Goal: Task Accomplishment & Management: Use online tool/utility

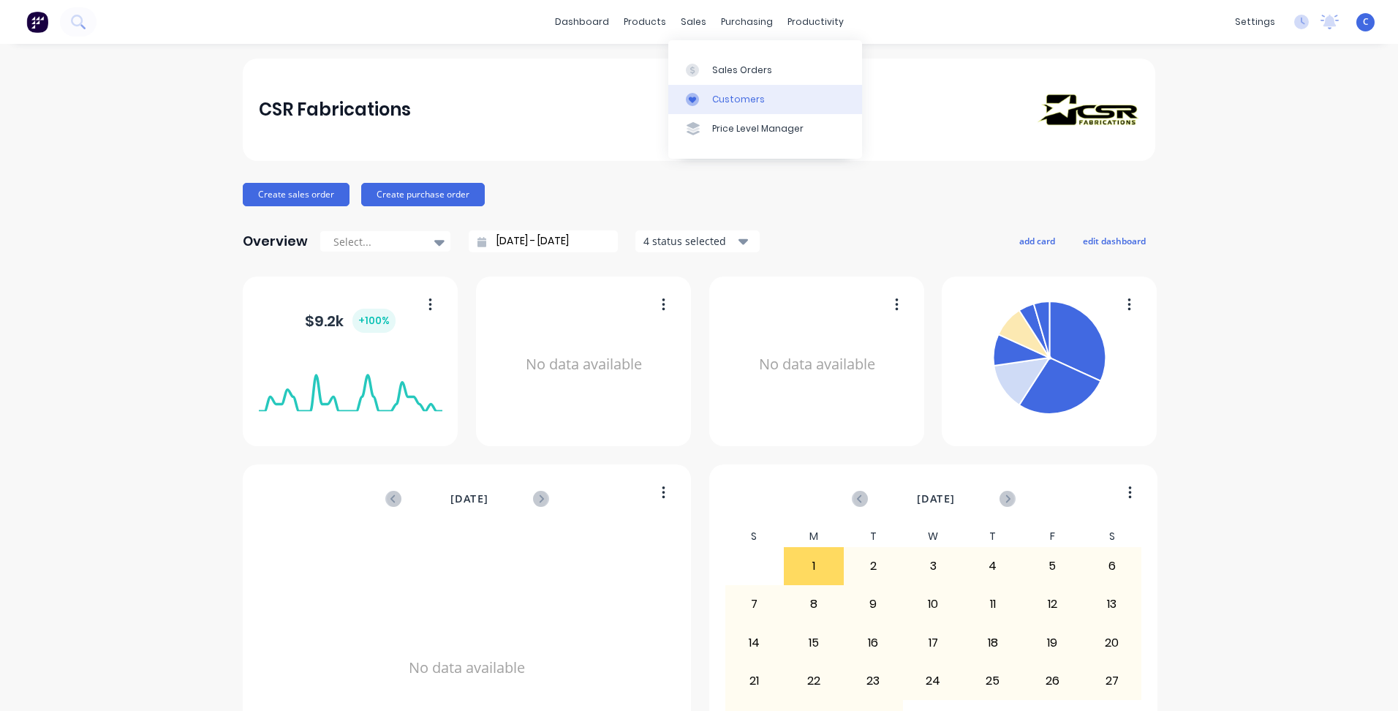
click at [730, 97] on div "Customers" at bounding box center [738, 99] width 53 height 13
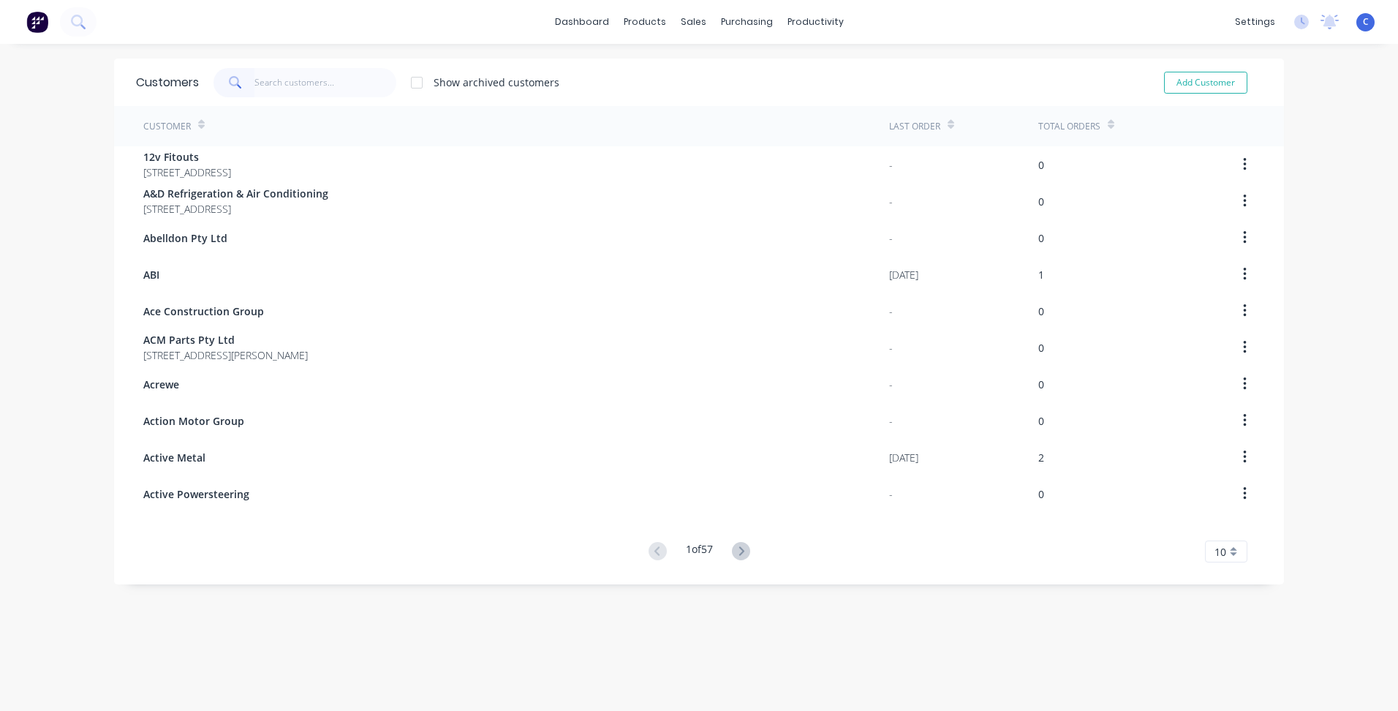
click at [313, 75] on input "text" at bounding box center [325, 82] width 143 height 29
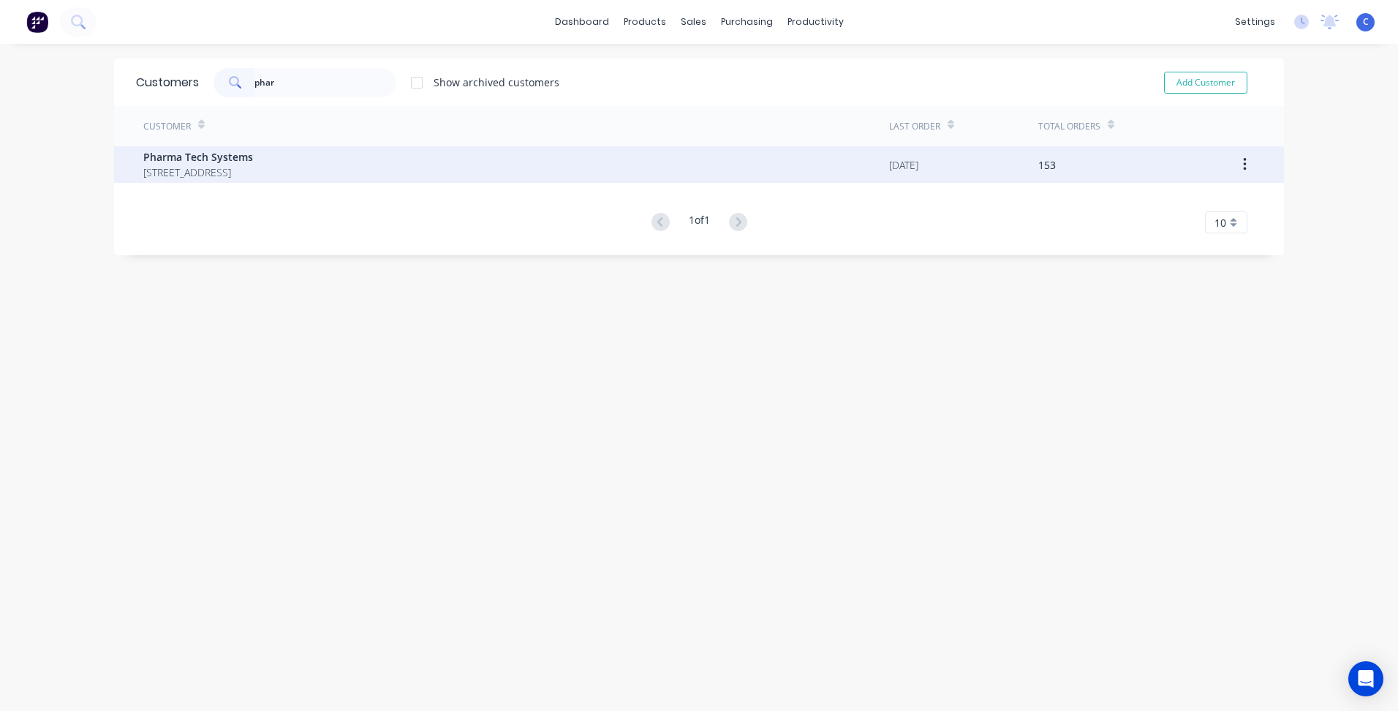
type input "phar"
click at [252, 167] on span "11/10 Foundry Road Seven Hills New South Wales 2147" at bounding box center [198, 172] width 110 height 15
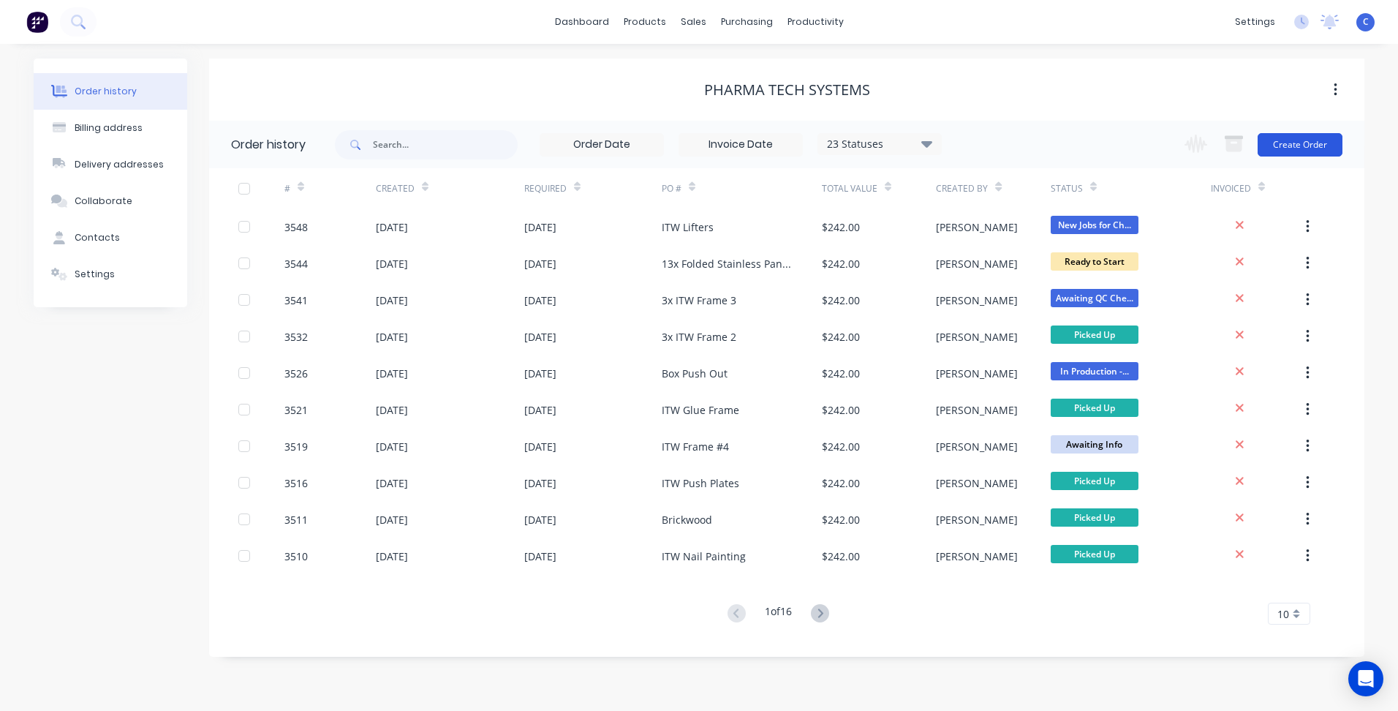
click at [1293, 144] on button "Create Order" at bounding box center [1300, 144] width 85 height 23
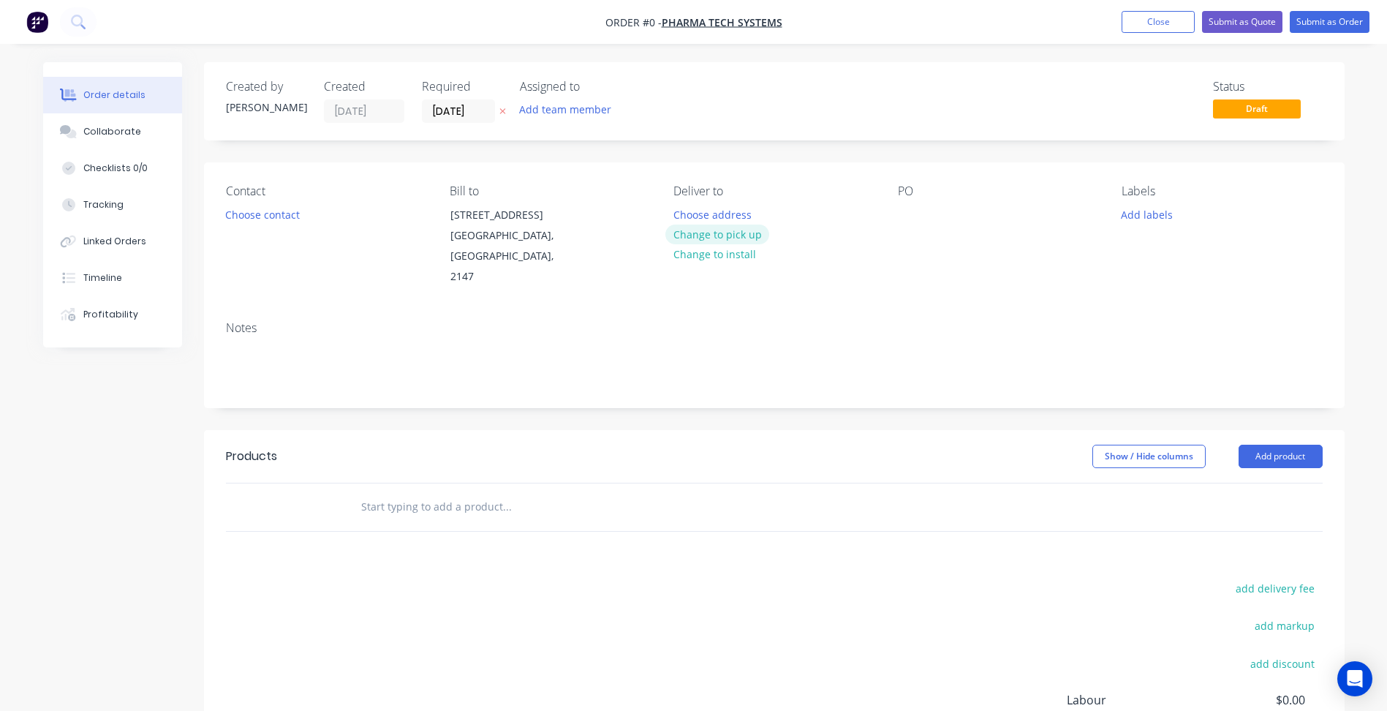
click at [734, 238] on button "Change to pick up" at bounding box center [717, 234] width 104 height 20
click at [905, 218] on div at bounding box center [909, 214] width 23 height 21
paste div
click at [1149, 214] on button "Add labels" at bounding box center [1147, 214] width 67 height 20
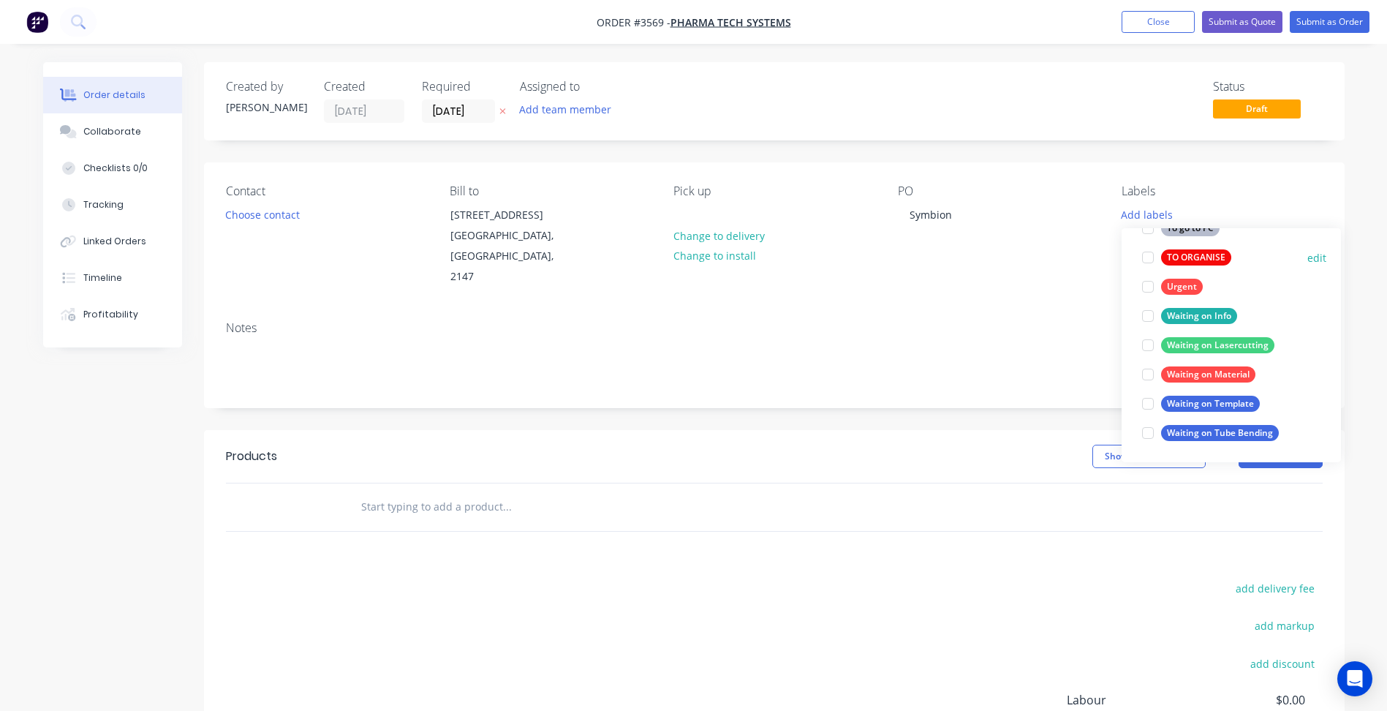
click at [1195, 261] on div "TO ORGANISE" at bounding box center [1196, 257] width 70 height 16
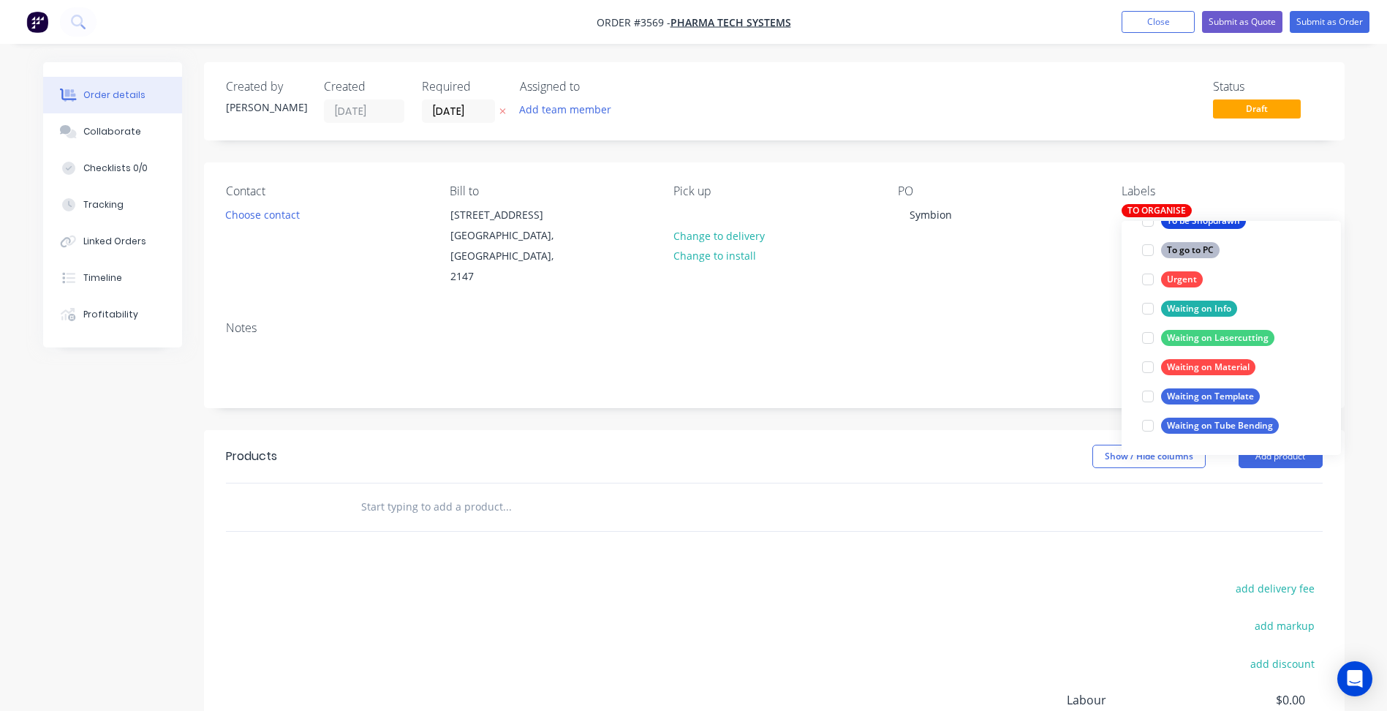
scroll to position [88, 0]
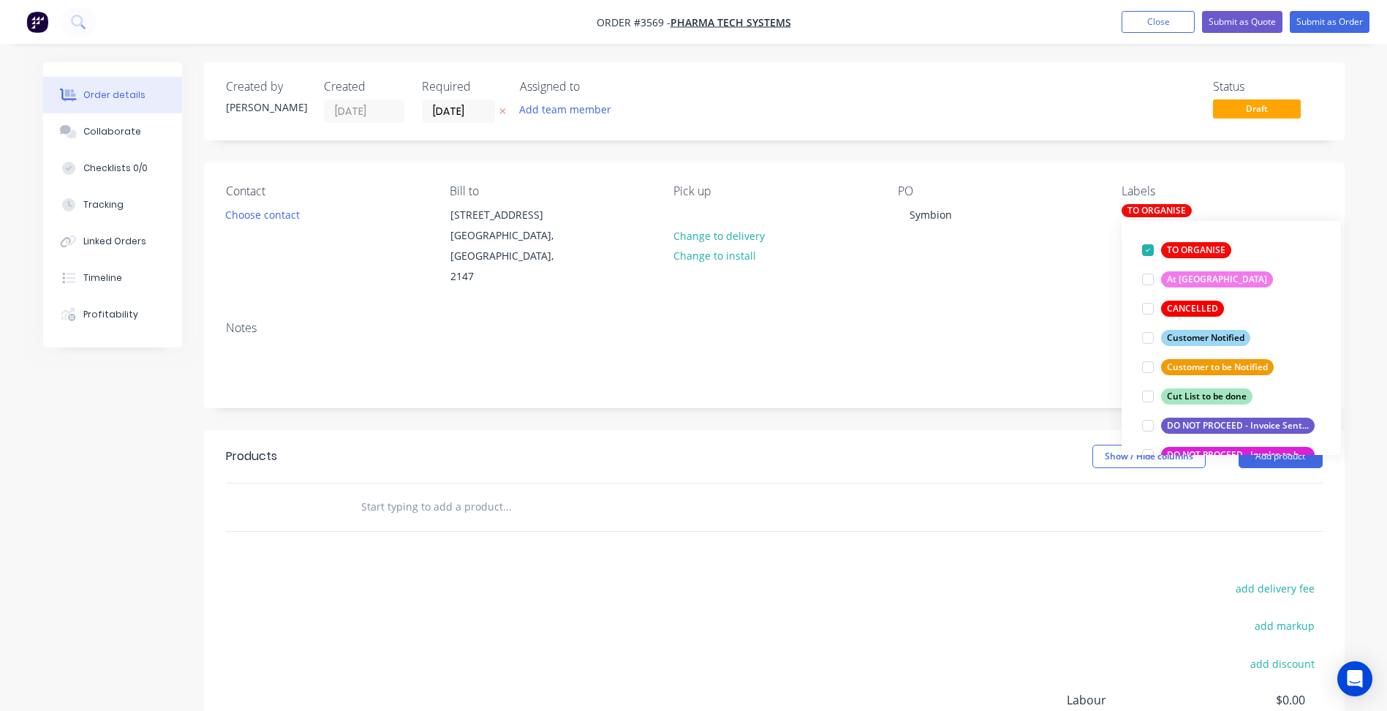
click at [1027, 309] on div "Notes" at bounding box center [774, 358] width 1141 height 98
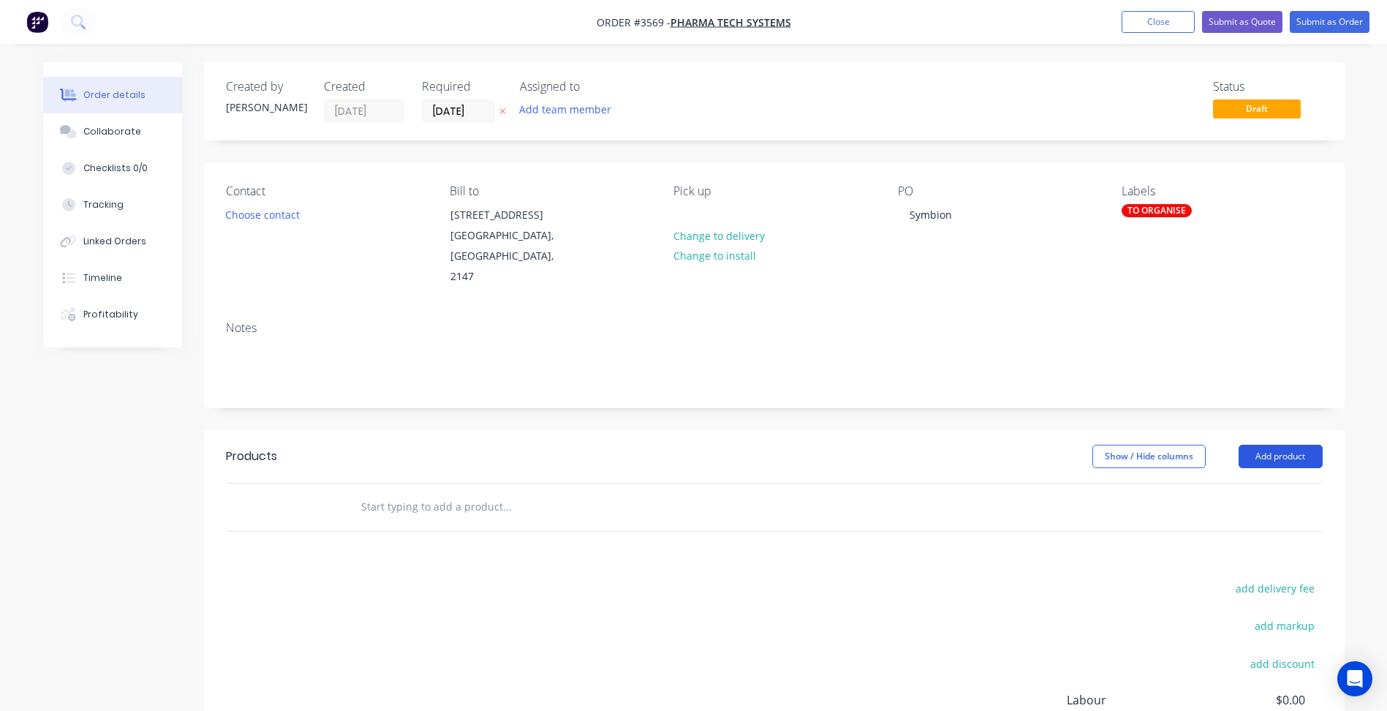
click at [1303, 445] on button "Add product" at bounding box center [1281, 456] width 84 height 23
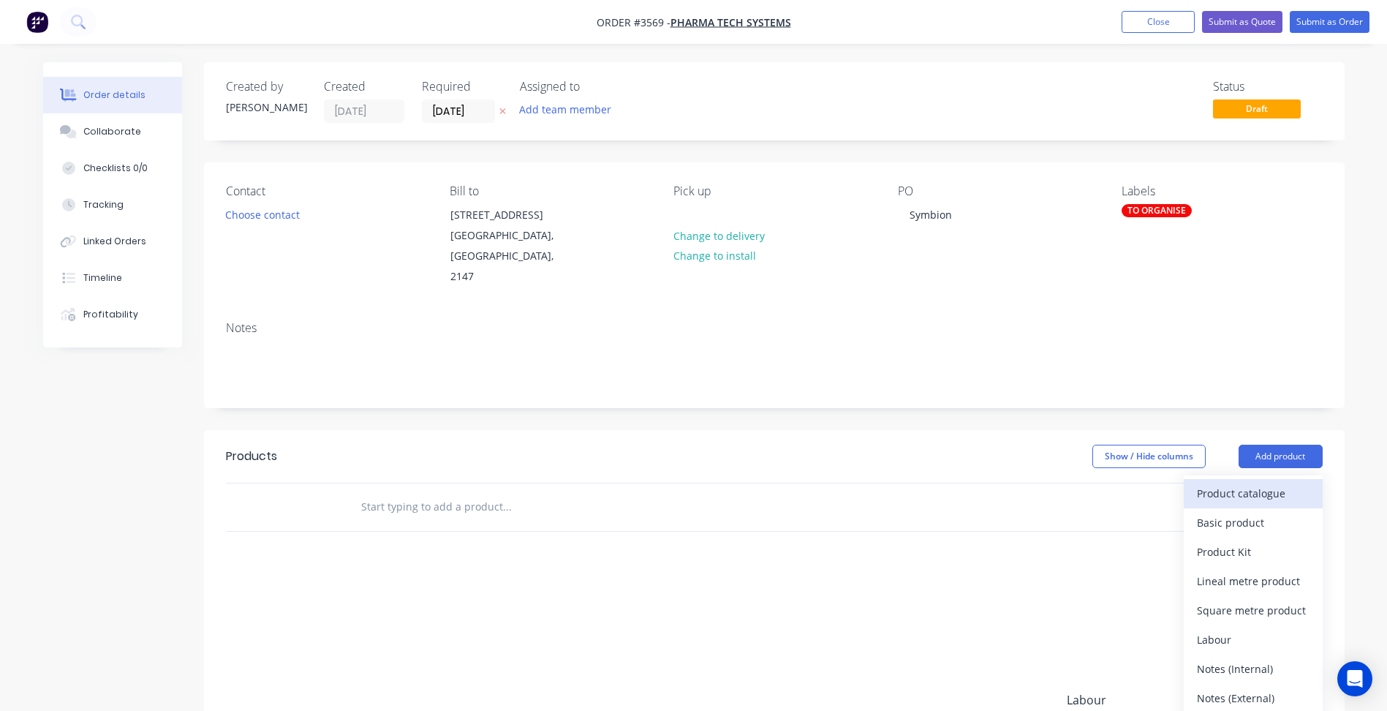
click at [1255, 483] on div "Product catalogue" at bounding box center [1253, 493] width 113 height 21
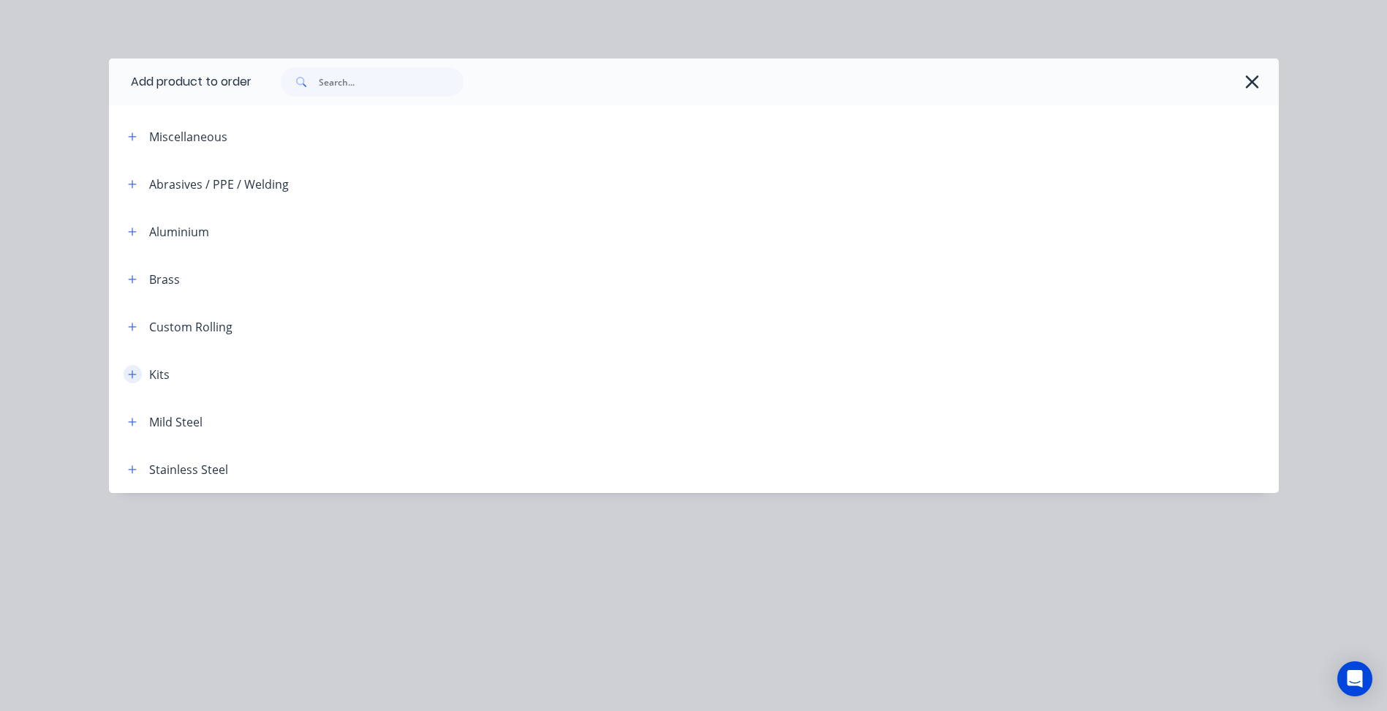
click at [127, 380] on button "button" at bounding box center [133, 374] width 18 height 18
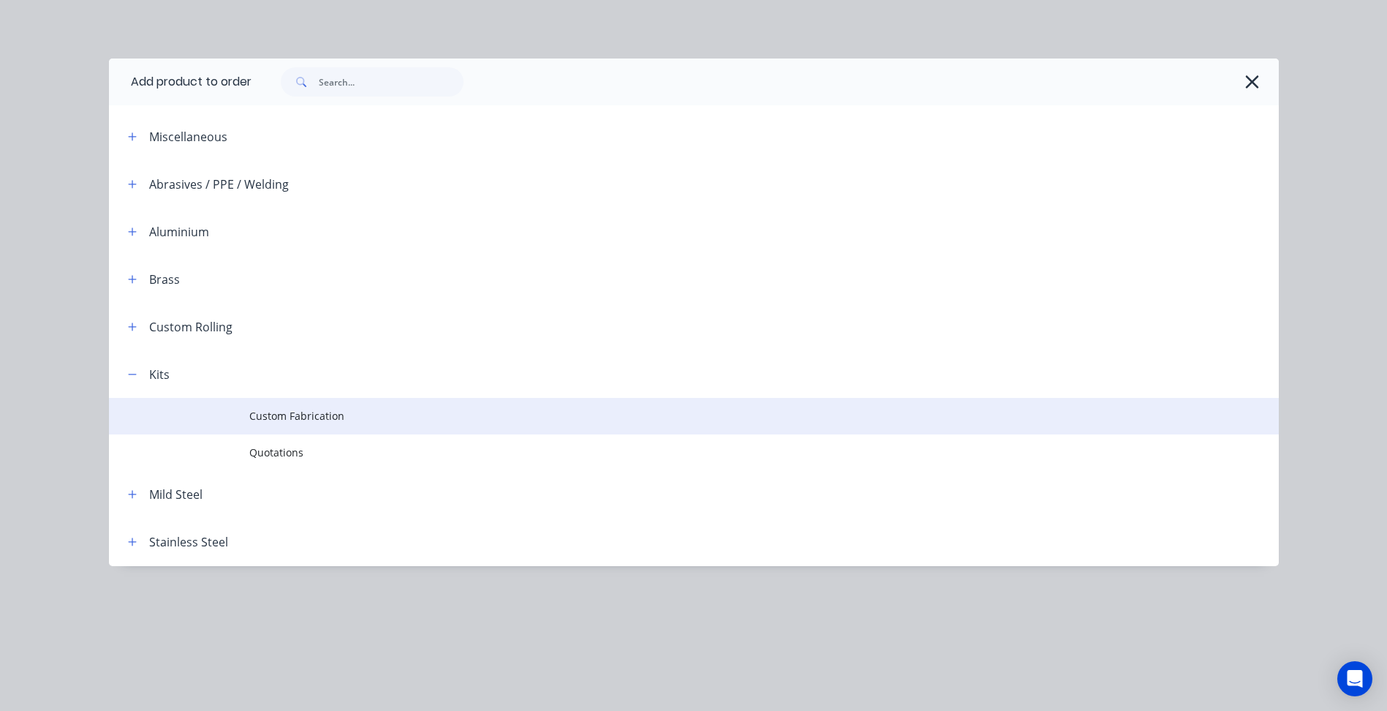
click at [355, 420] on span "Custom Fabrication" at bounding box center [660, 415] width 823 height 15
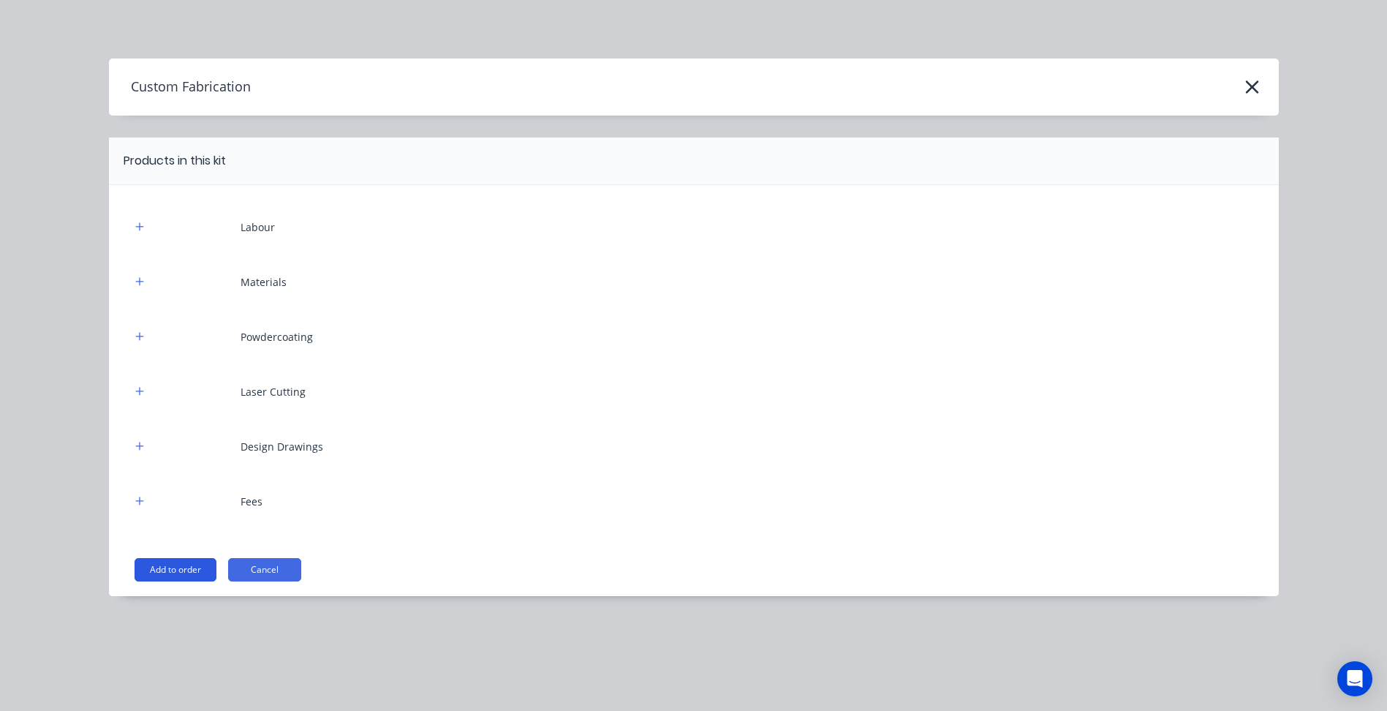
click at [168, 565] on button "Add to order" at bounding box center [176, 569] width 82 height 23
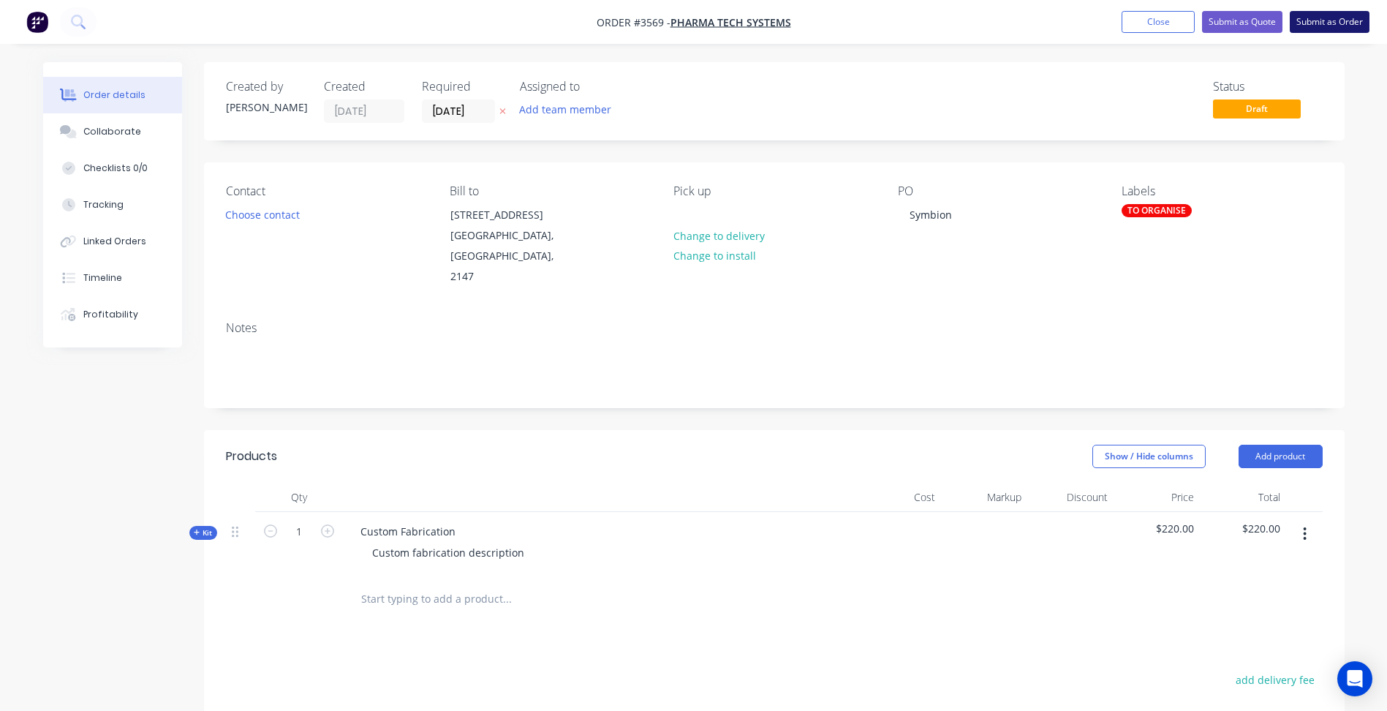
click at [1317, 15] on button "Submit as Order" at bounding box center [1330, 22] width 80 height 22
